Goal: Task Accomplishment & Management: Manage account settings

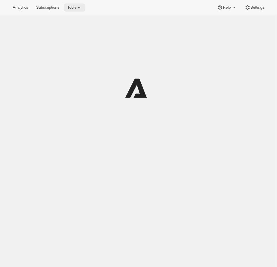
click at [80, 7] on icon at bounding box center [79, 7] width 2 height 1
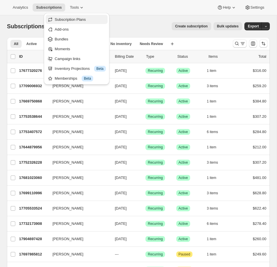
click at [77, 21] on span "Subscription Plans" at bounding box center [70, 19] width 31 height 4
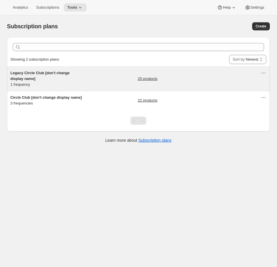
click at [105, 77] on div "Legacy Circle Club [don't change display name] 1 frequency 20 products" at bounding box center [135, 78] width 251 height 17
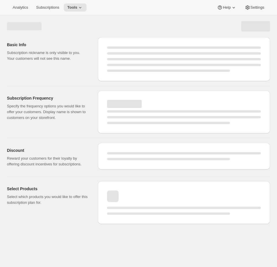
select select "WEEK"
select select "MONTH"
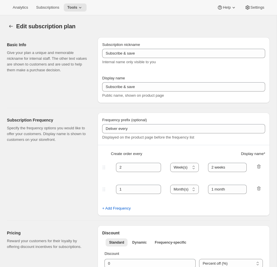
type input "Legacy Circle Club [don't change display name]"
type input "Join the Legacy Club"
type input "1"
select select "YEAR"
type input "1 year"
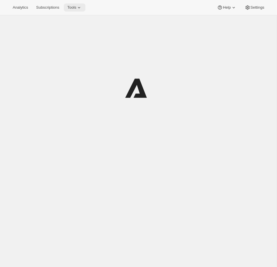
click at [80, 8] on icon at bounding box center [79, 8] width 6 height 6
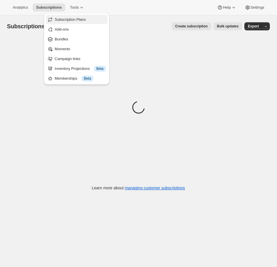
click at [82, 21] on span "Subscription Plans" at bounding box center [70, 19] width 31 height 4
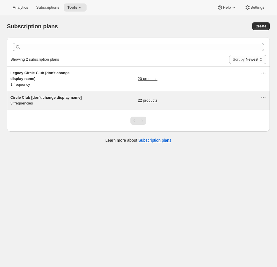
click at [65, 101] on h5 "Circle Club [don't change display name]" at bounding box center [46, 98] width 72 height 6
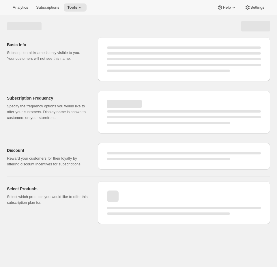
select select "WEEK"
select select "MONTH"
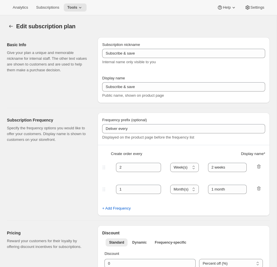
type input "Circle Club [don't change display name]"
type input "Fox Creek Circle Club"
type input "3"
select select "MONTH"
type input "3 months"
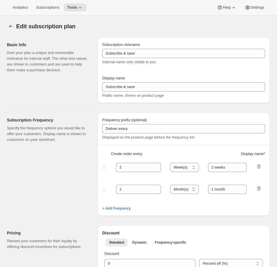
type input "4"
type input "4 months"
checkbox input "true"
select select "MONTH"
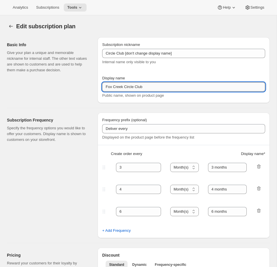
click at [164, 87] on input "Fox Creek Circle Club" at bounding box center [183, 86] width 163 height 9
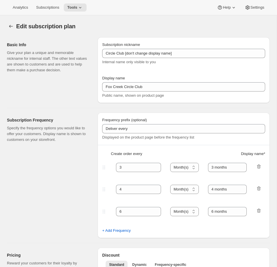
click at [66, 10] on div "Analytics Subscriptions Tools" at bounding box center [47, 7] width 77 height 8
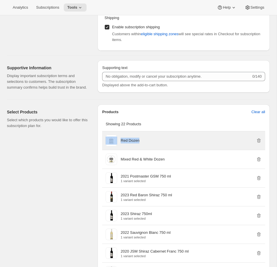
drag, startPoint x: 167, startPoint y: 149, endPoint x: 116, endPoint y: 148, distance: 51.2
click at [116, 147] on div "Red Dozen" at bounding box center [184, 141] width 156 height 12
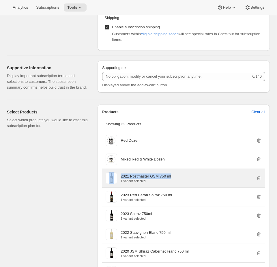
drag, startPoint x: 193, startPoint y: 184, endPoint x: 119, endPoint y: 182, distance: 73.7
click at [119, 182] on div "2021 Postmaster GSM 750 ml 1 variant selected" at bounding box center [184, 179] width 156 height 12
copy div "2021 Postmaster GSM 750 ml"
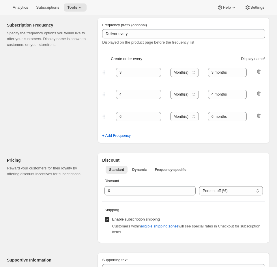
scroll to position [0, 0]
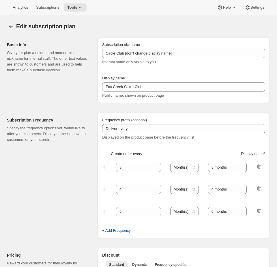
click at [77, 3] on div "Analytics Subscriptions Tools Help Settings" at bounding box center [138, 7] width 277 height 15
click at [77, 9] on span "Tools" at bounding box center [72, 7] width 10 height 5
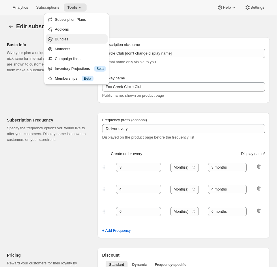
click at [62, 38] on span "Bundles" at bounding box center [62, 39] width 14 height 4
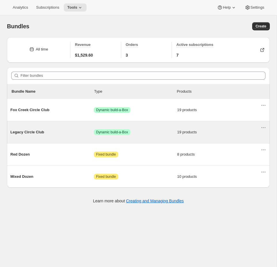
click at [148, 128] on div "Legacy Circle Club Success Dynamic build-a-Box 19 products" at bounding box center [135, 132] width 251 height 15
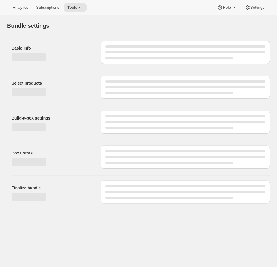
type input "Legacy Circle Club"
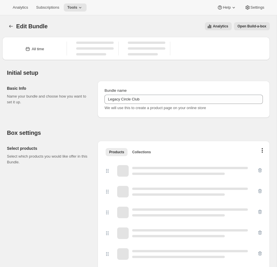
click at [242, 27] on span "Open Build-a-box" at bounding box center [252, 26] width 29 height 5
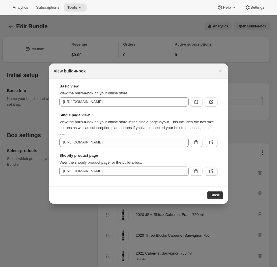
click at [213, 173] on icon ":rfk:" at bounding box center [212, 172] width 6 height 6
